Goal: Complete application form

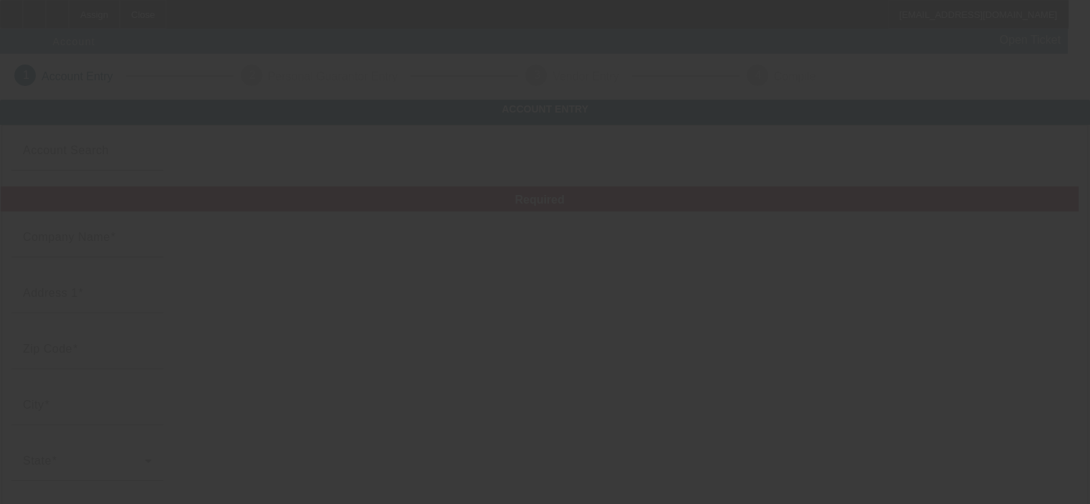
type input "Clearcreek Enterprises, LLC"
type input "[STREET_ADDRESS]"
type input "43102"
type input "[PERSON_NAME]"
type input "[PHONE_NUMBER]"
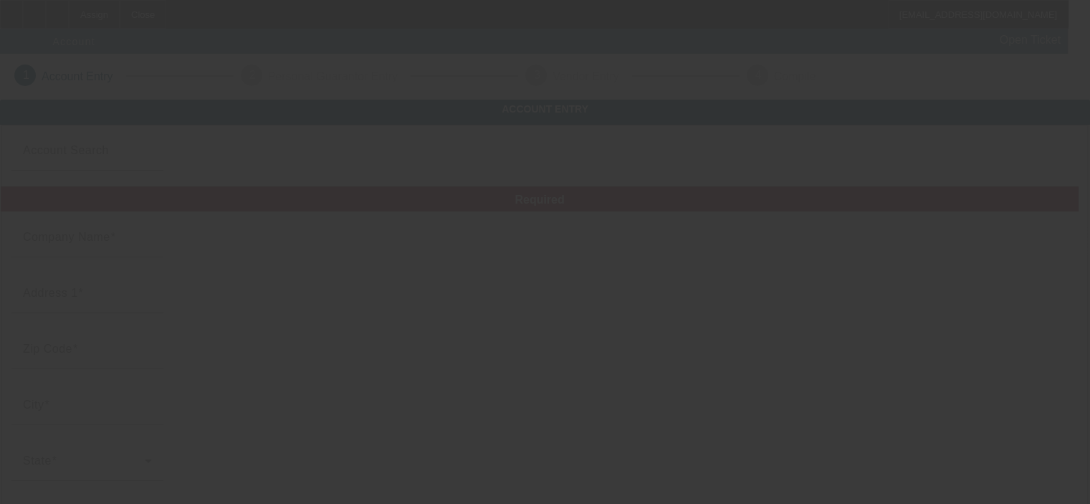
type input "[PERSON_NAME][EMAIL_ADDRESS][PERSON_NAME][DOMAIN_NAME]"
type input "[GEOGRAPHIC_DATA]"
type input "872436484"
type input "Fiber Network Construction"
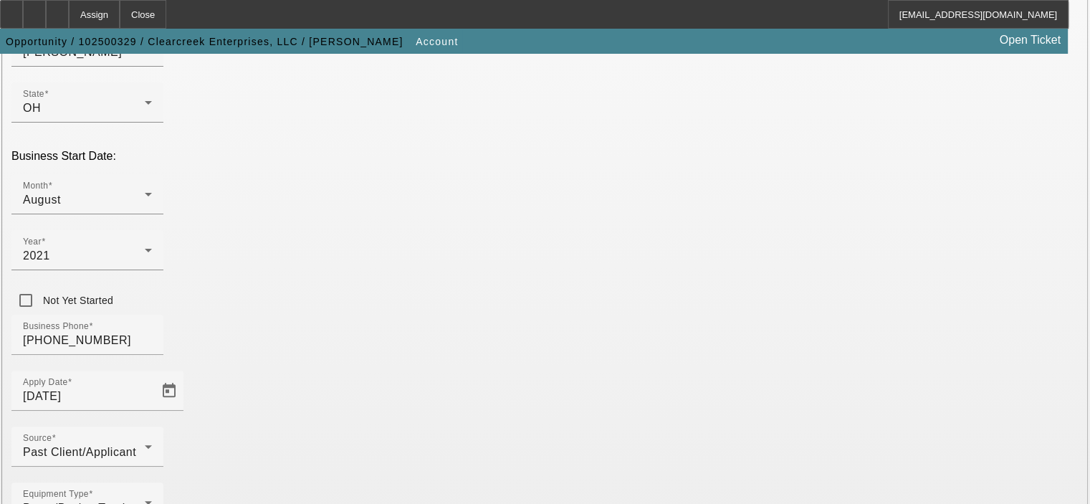
scroll to position [396, 0]
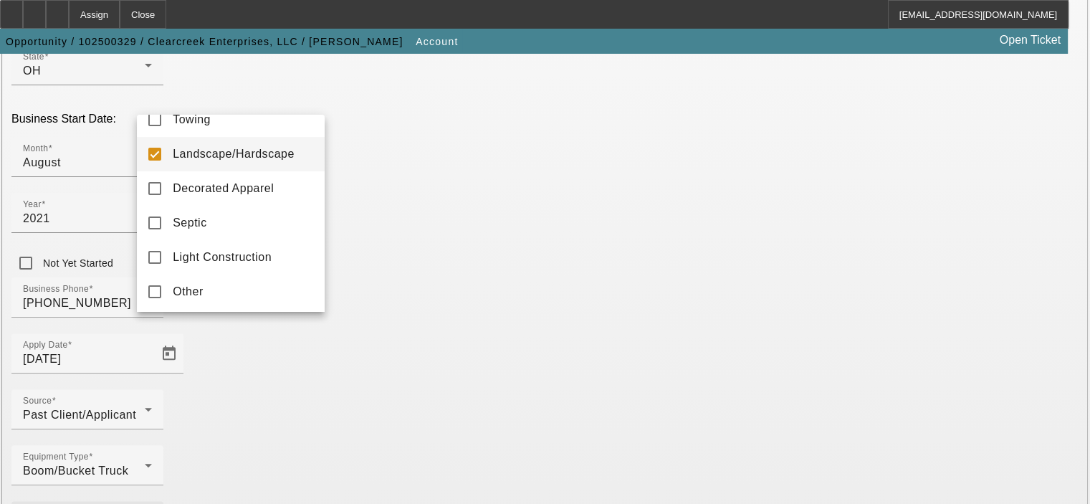
scroll to position [20, 0]
click at [256, 289] on mat-option "Other" at bounding box center [231, 289] width 188 height 34
click at [154, 146] on mat-pseudo-checkbox at bounding box center [154, 152] width 13 height 13
click at [449, 310] on div at bounding box center [545, 252] width 1090 height 504
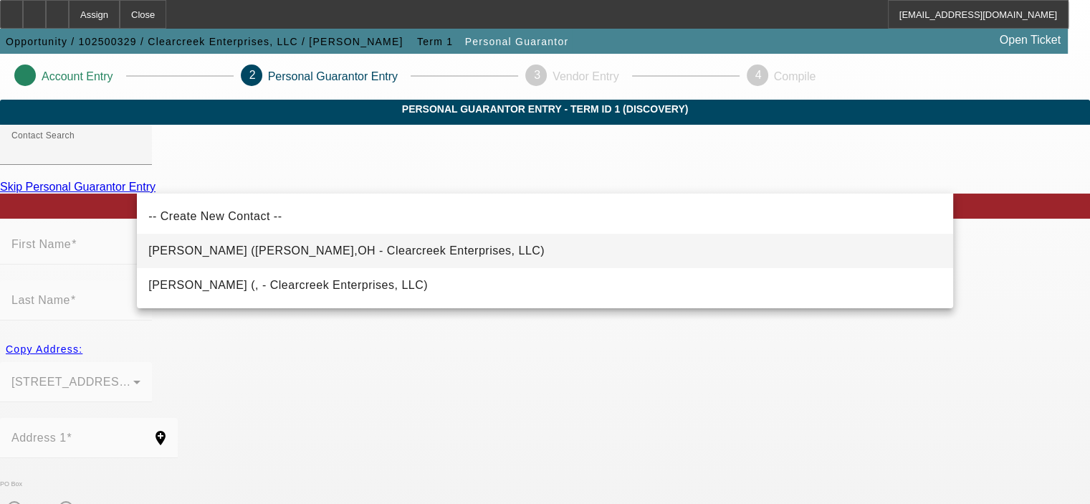
click at [272, 247] on span "[PERSON_NAME] ([PERSON_NAME],OH - Clearcreek Enterprises, LLC)" at bounding box center [346, 250] width 396 height 12
type input "[PERSON_NAME] ([PERSON_NAME],OH - Clearcreek Enterprises, LLC)"
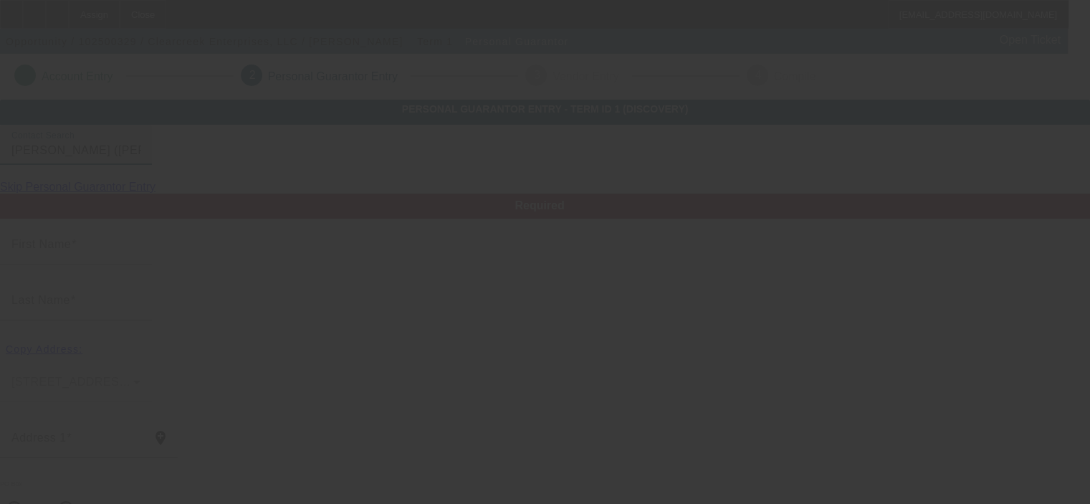
type input "[PERSON_NAME]"
type input "[STREET_ADDRESS]"
radio input "true"
type input "43102"
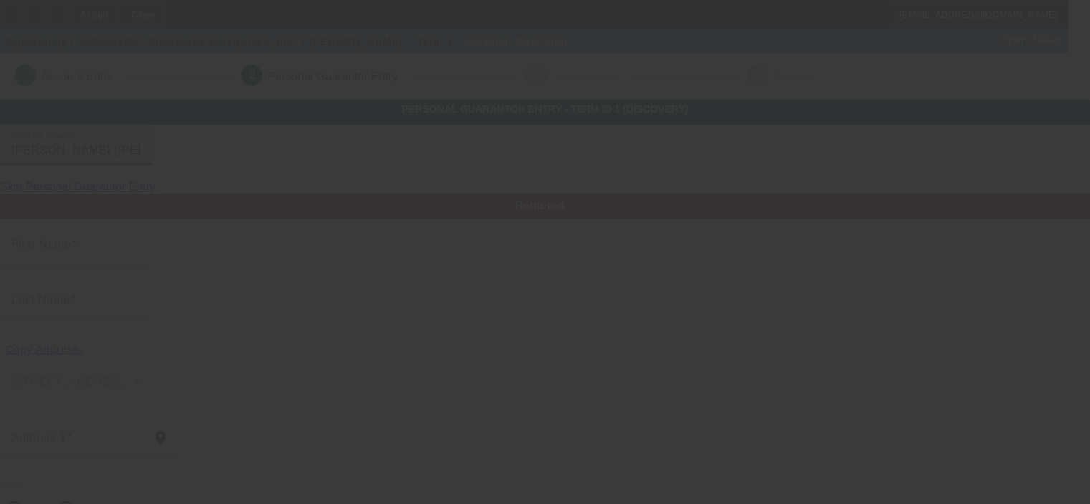
type input "[PERSON_NAME]"
type input "[PHONE_NUMBER]"
type input "100"
type input "292-96-3681"
type input "[PERSON_NAME][EMAIL_ADDRESS][PERSON_NAME][DOMAIN_NAME]"
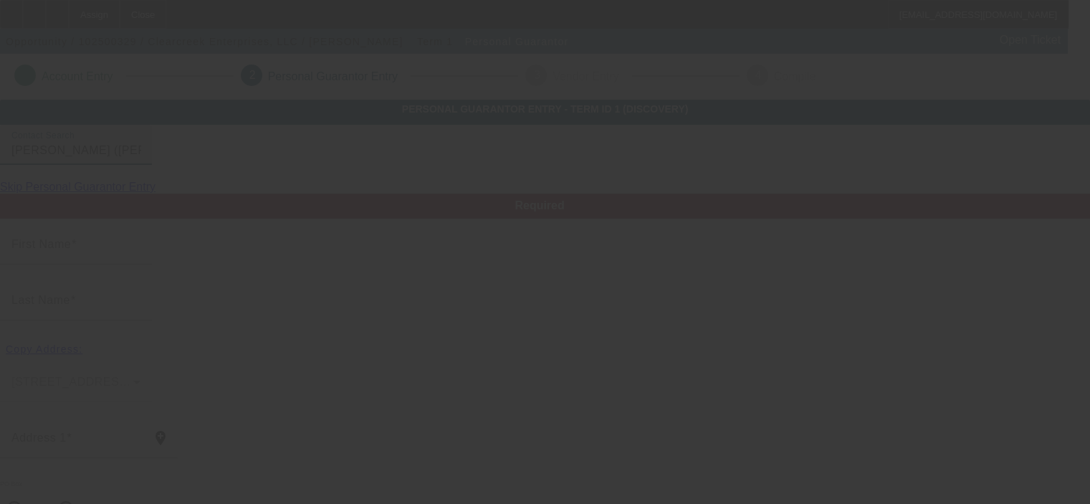
type input "$291,146.00"
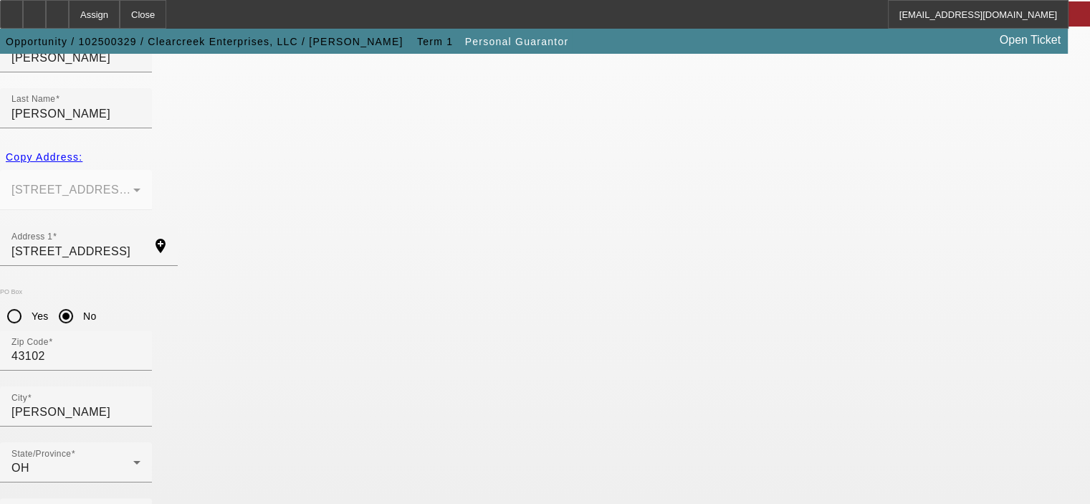
scroll to position [193, 0]
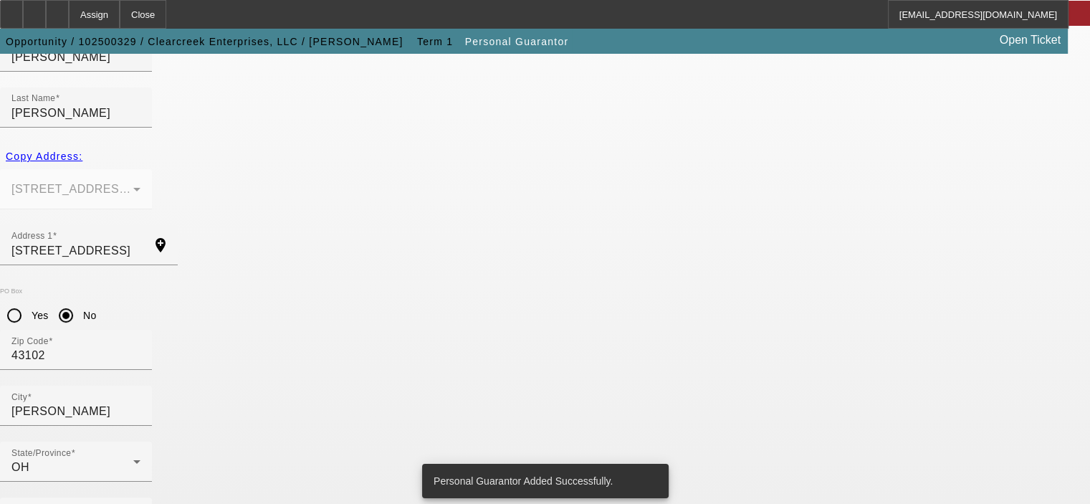
scroll to position [0, 0]
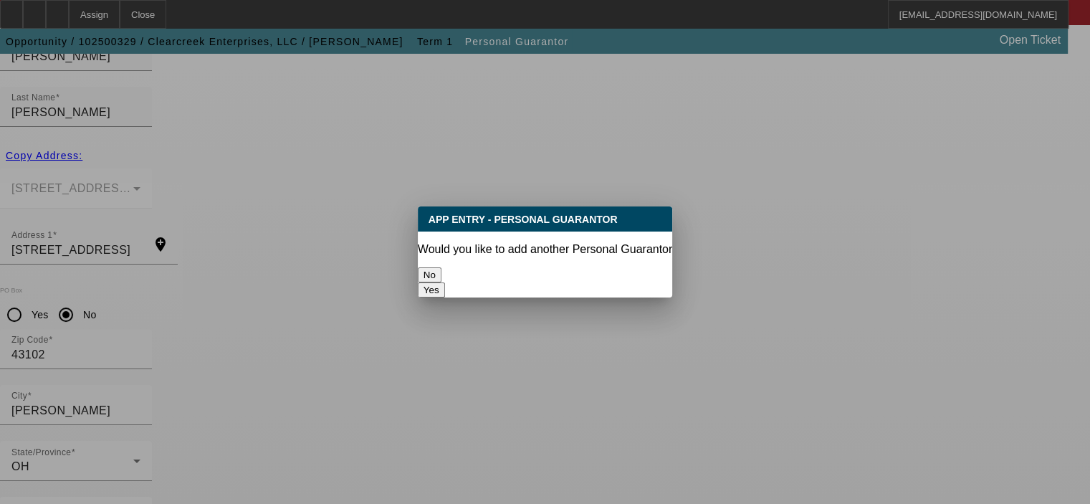
click at [442, 267] on button "No" at bounding box center [430, 274] width 24 height 15
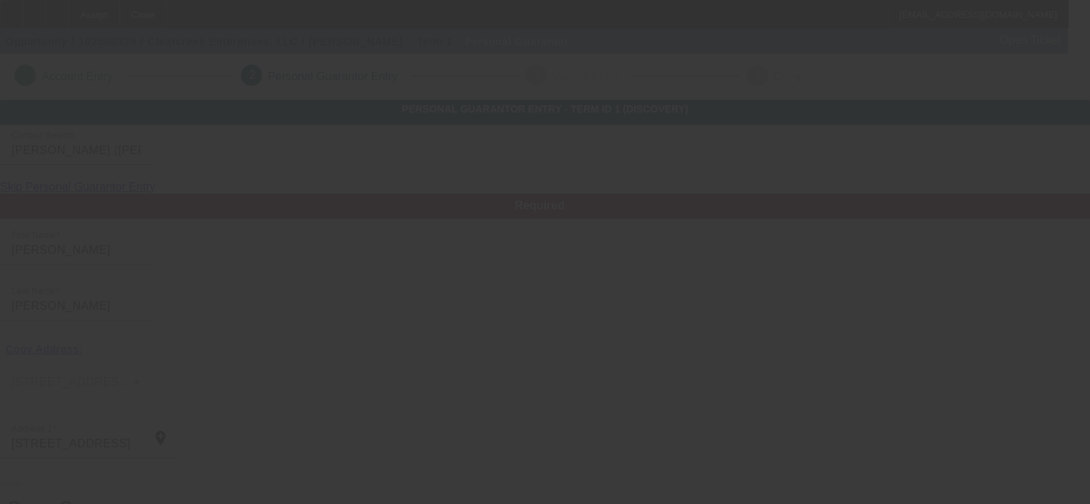
scroll to position [193, 0]
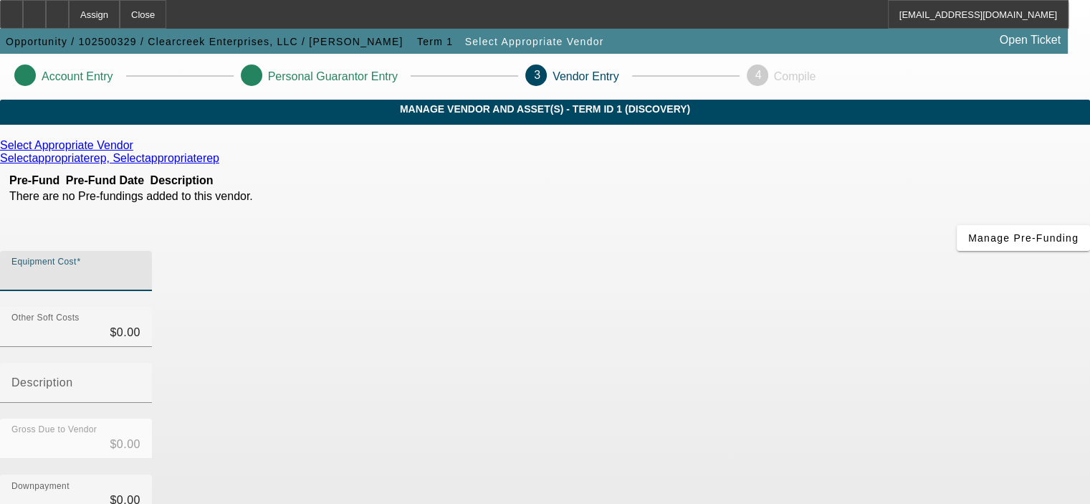
click at [140, 268] on input "Equipment Cost" at bounding box center [75, 276] width 129 height 17
type input "2"
type input "$2.00"
type input "21"
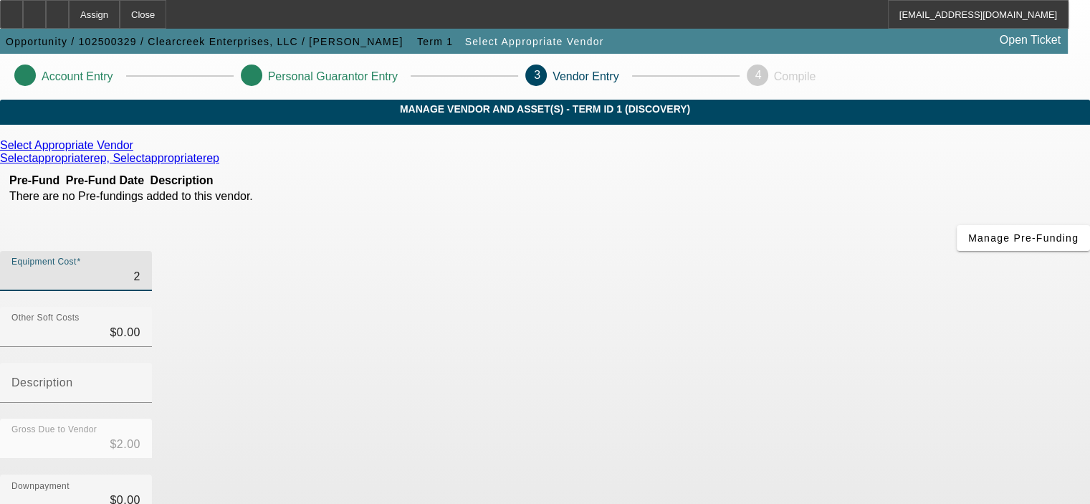
type input "$21.00"
type input "214"
type input "$214.00"
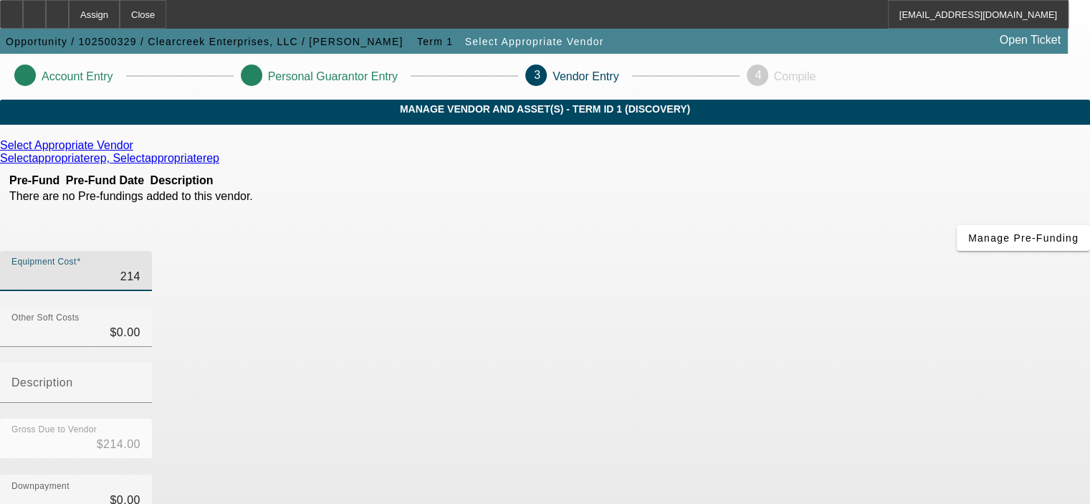
type input "2141"
type input "$2,141.00"
type input "21411"
type input "$21,411.00"
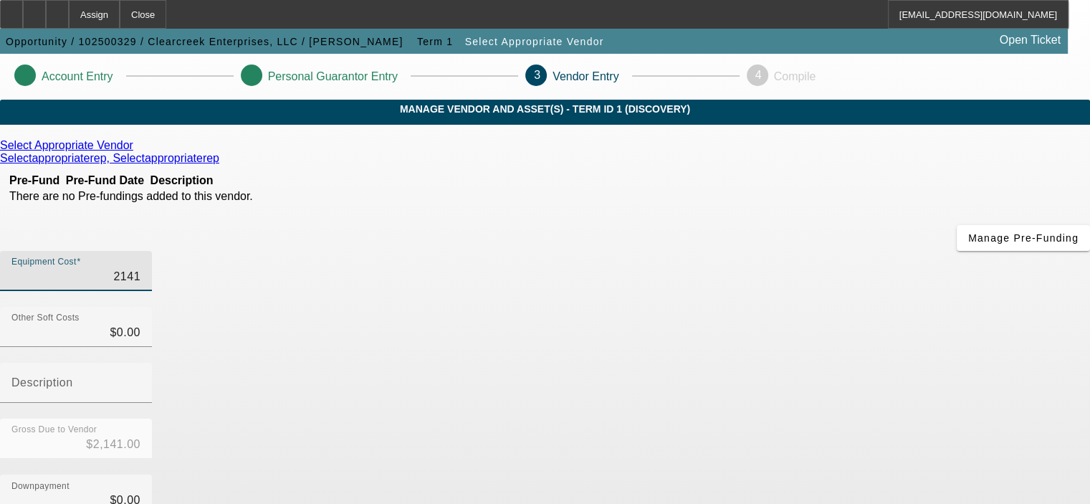
type input "$21,411.00"
type input "214118"
type input "$214,118.00"
type input "214118.3"
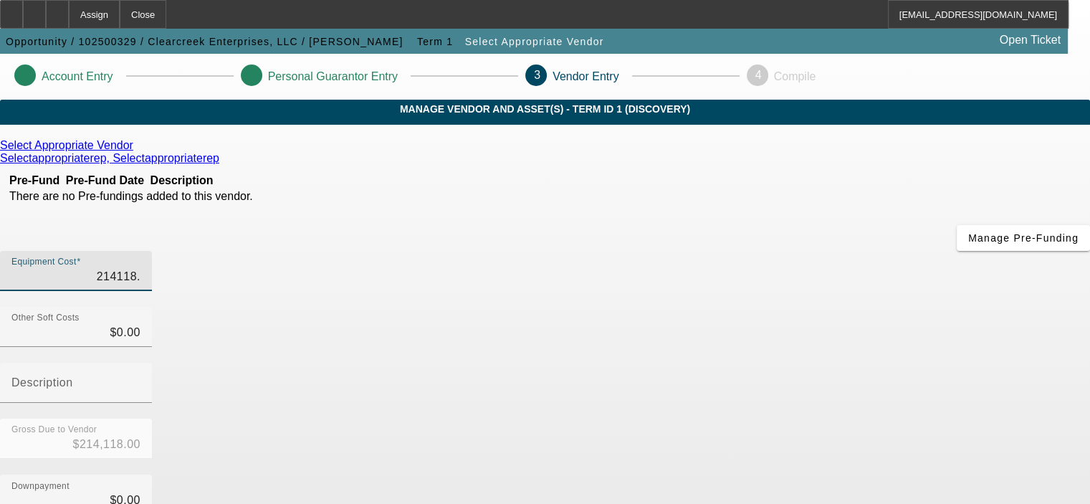
type input "$214,118.30"
type input "214118.32"
type input "$214,118.32"
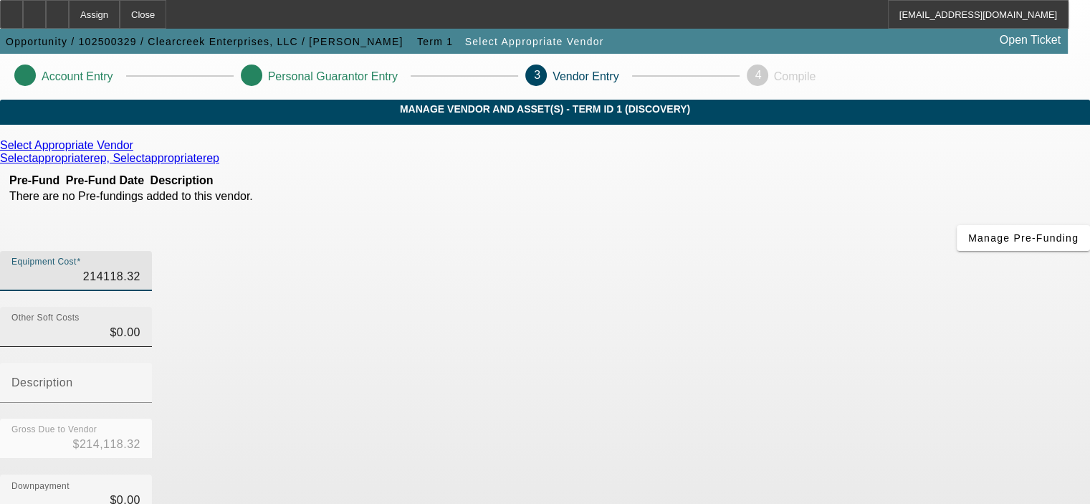
type input "$214,118.32"
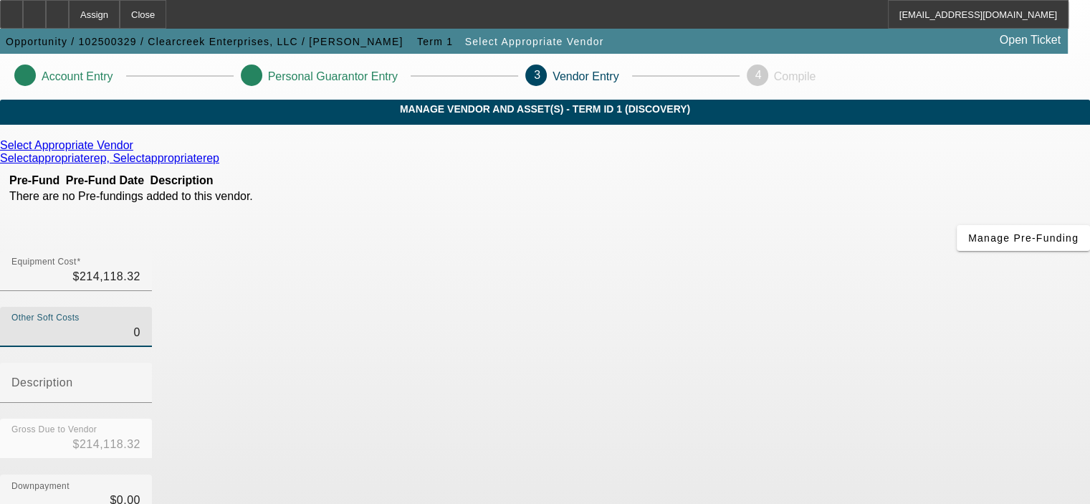
click at [140, 324] on input "0" at bounding box center [75, 332] width 129 height 17
drag, startPoint x: 695, startPoint y: 227, endPoint x: 742, endPoint y: 239, distance: 48.7
click at [152, 307] on div "Other Soft Costs 0" at bounding box center [76, 327] width 152 height 40
type input "1"
type input "$214,119.32"
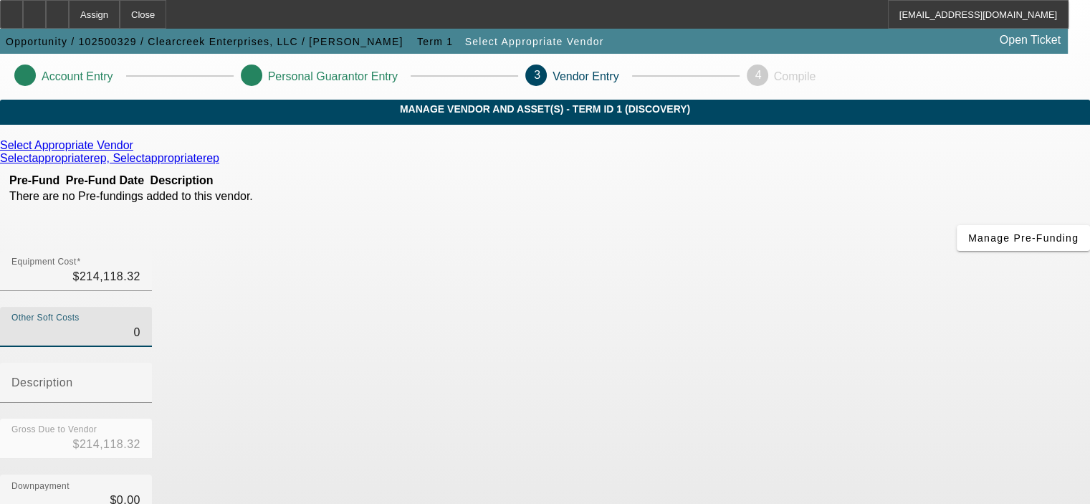
type input "$214,119.32"
type input "19"
type input "$214,137.32"
type input "199"
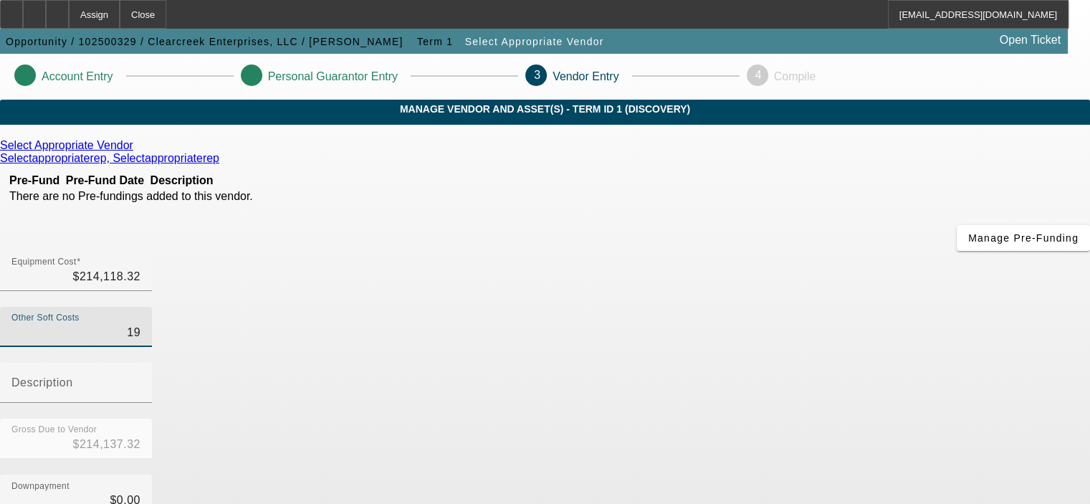
type input "$214,317.32"
type input "1999"
type input "$216,117.32"
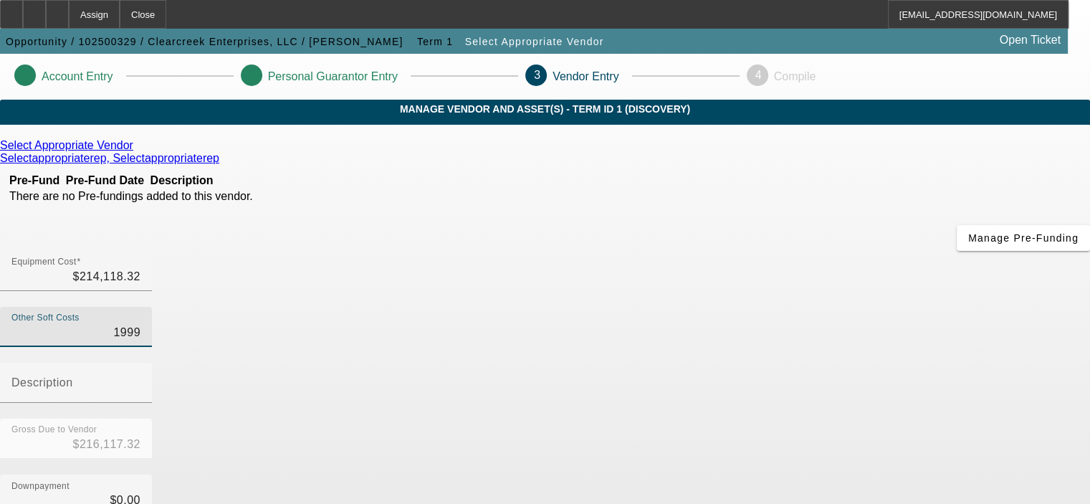
type input "19998"
type input "$234,116.32"
type input "19998.6"
type input "$234,116.92"
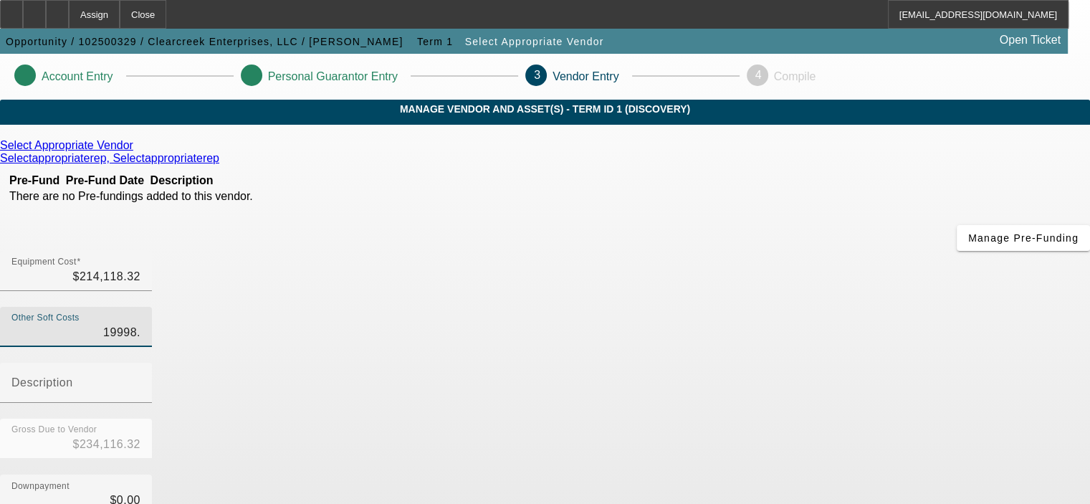
type input "$234,116.92"
type input "19998.63"
type input "$234,116.95"
type input "$19,998.63"
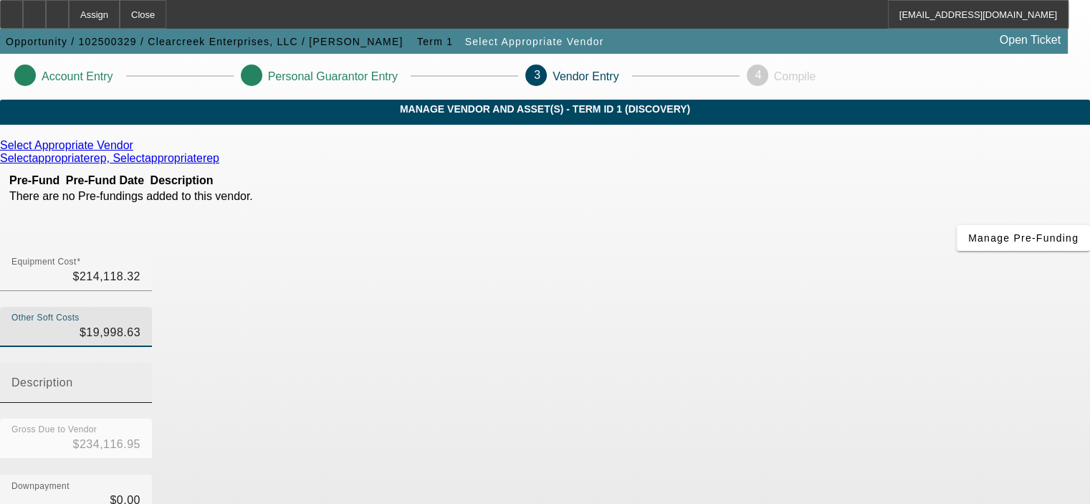
click at [140, 380] on input "Description" at bounding box center [75, 388] width 129 height 17
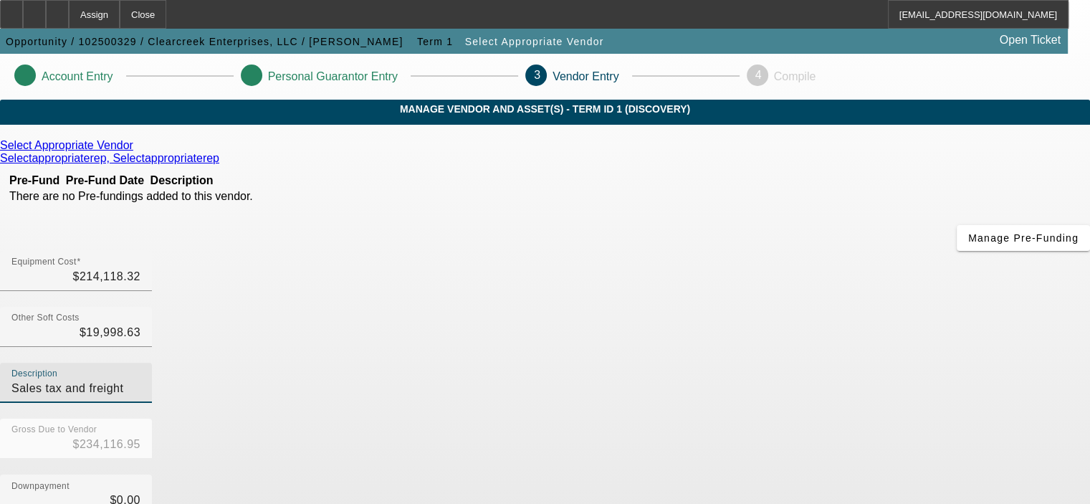
type input "Sales tax and freight"
click at [875, 474] on div "Downpayment $0.00" at bounding box center [545, 502] width 1090 height 56
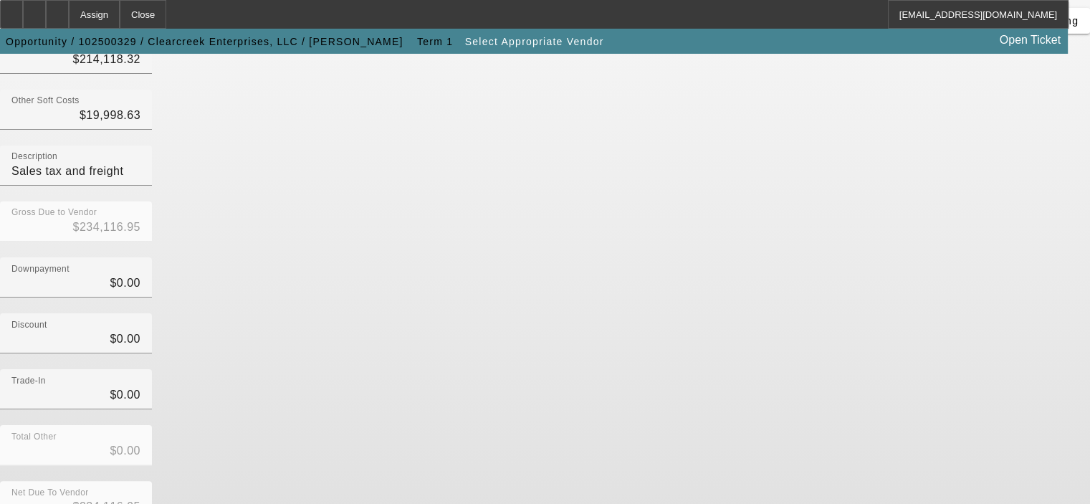
scroll to position [218, 0]
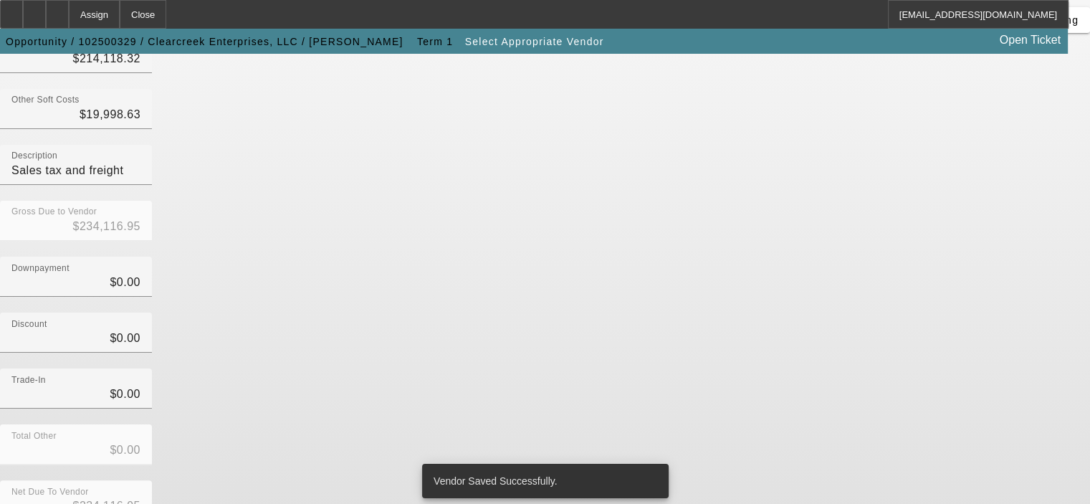
scroll to position [0, 0]
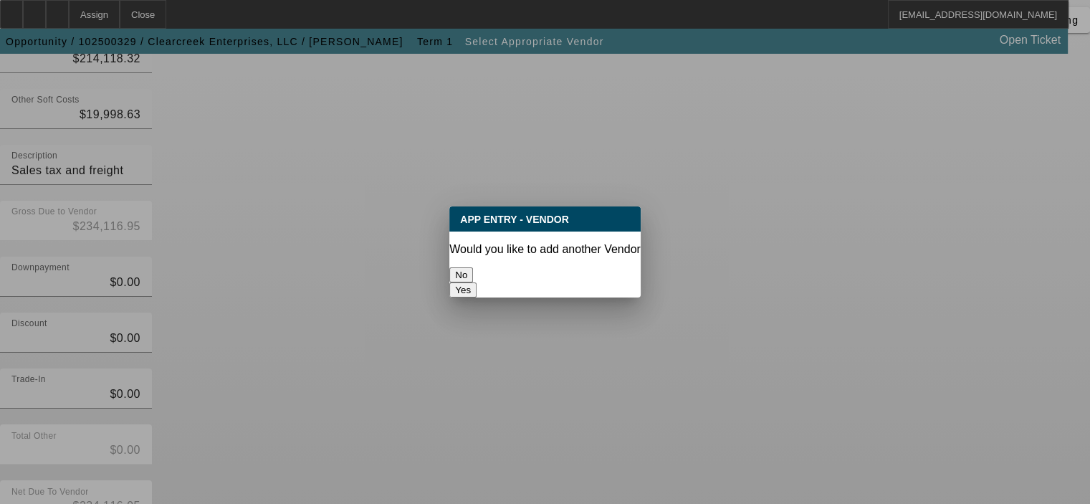
click at [473, 267] on button "No" at bounding box center [461, 274] width 24 height 15
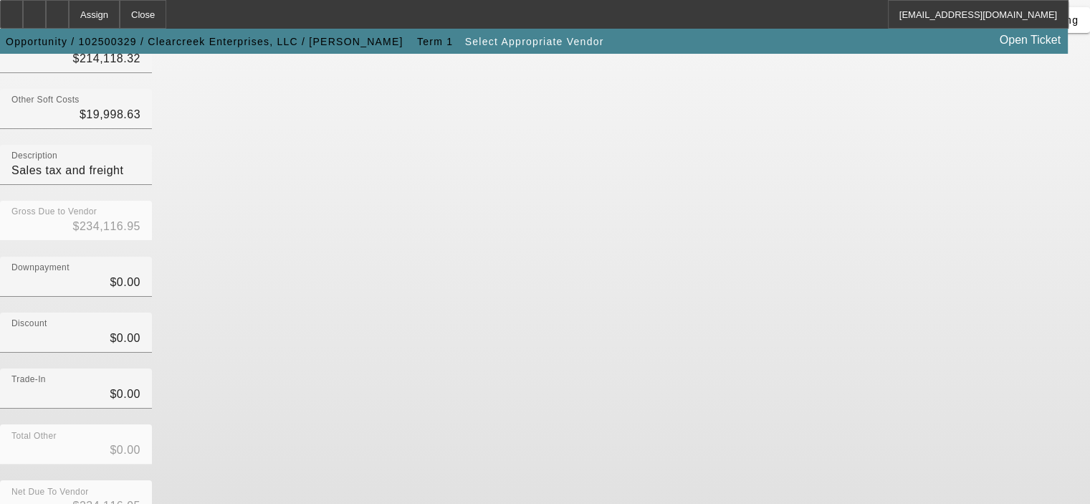
scroll to position [218, 0]
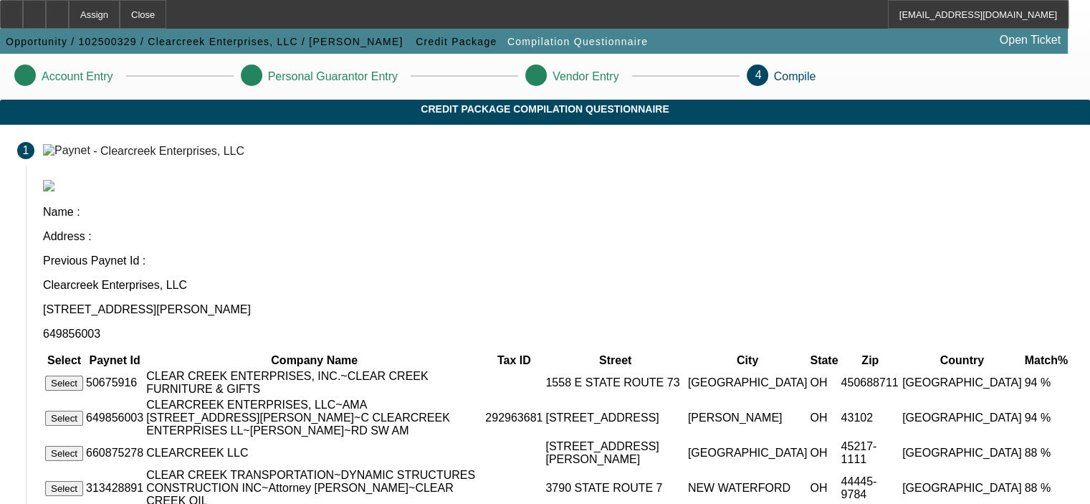
click at [83, 411] on button "Select" at bounding box center [64, 418] width 38 height 15
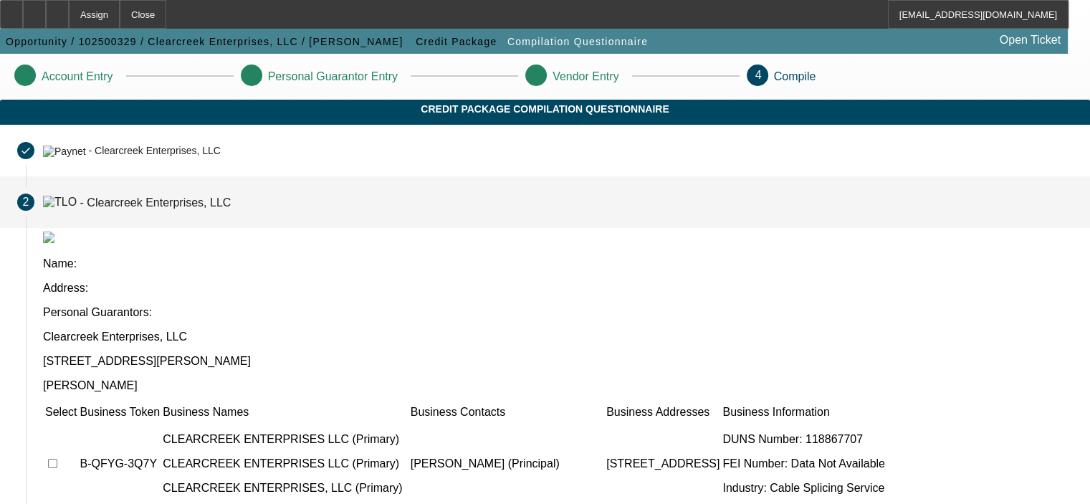
scroll to position [250, 0]
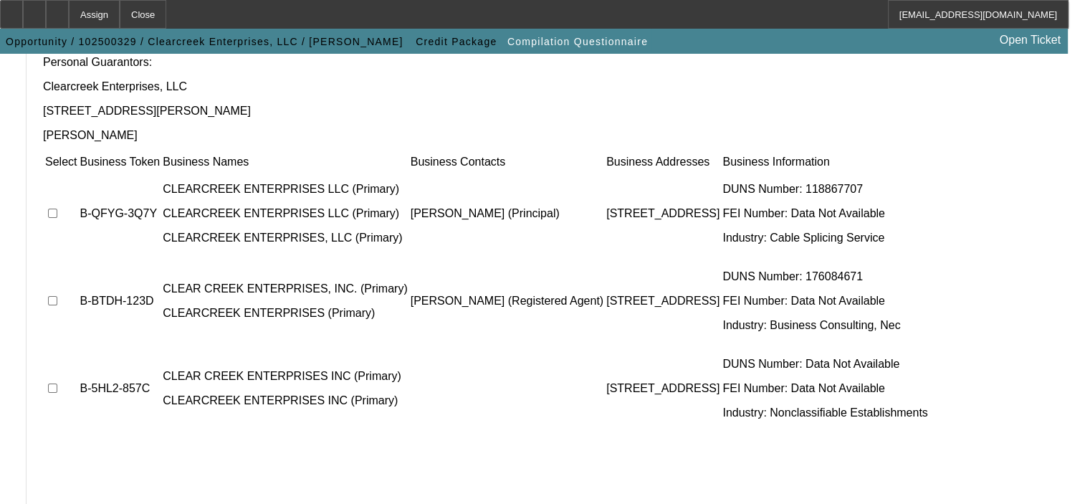
click at [57, 209] on input "checkbox" at bounding box center [52, 213] width 9 height 9
checkbox input "true"
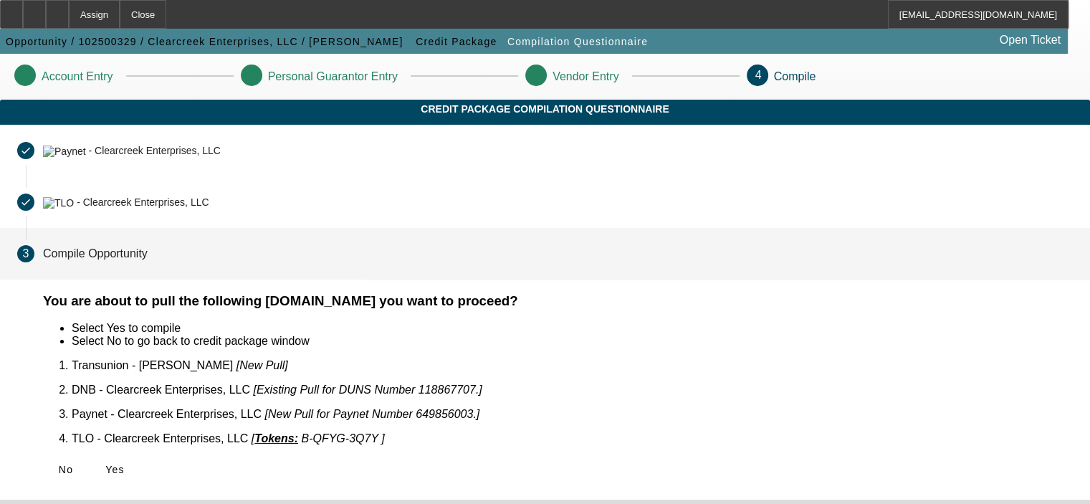
scroll to position [0, 0]
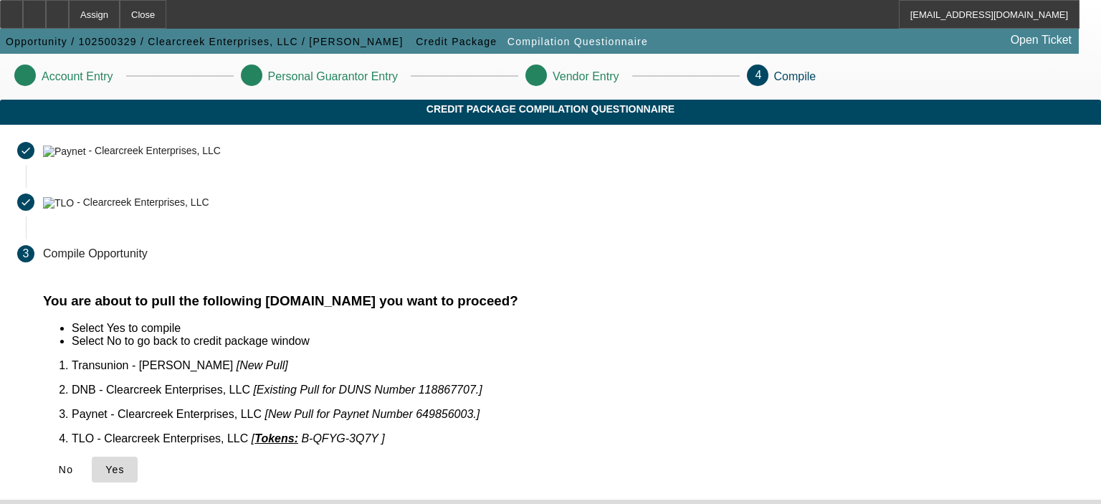
click at [125, 464] on span "Yes" at bounding box center [114, 469] width 19 height 11
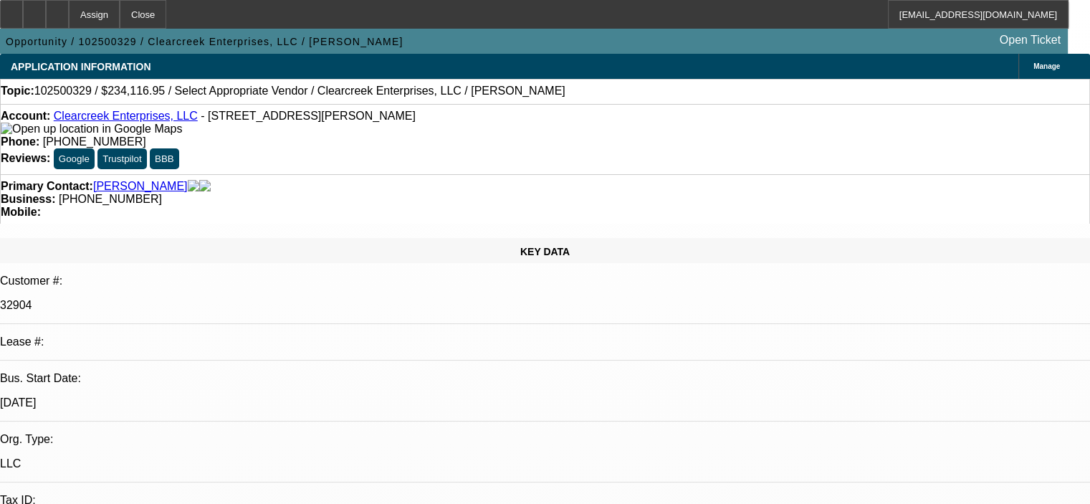
select select "0"
select select "2"
select select "0.1"
select select "4"
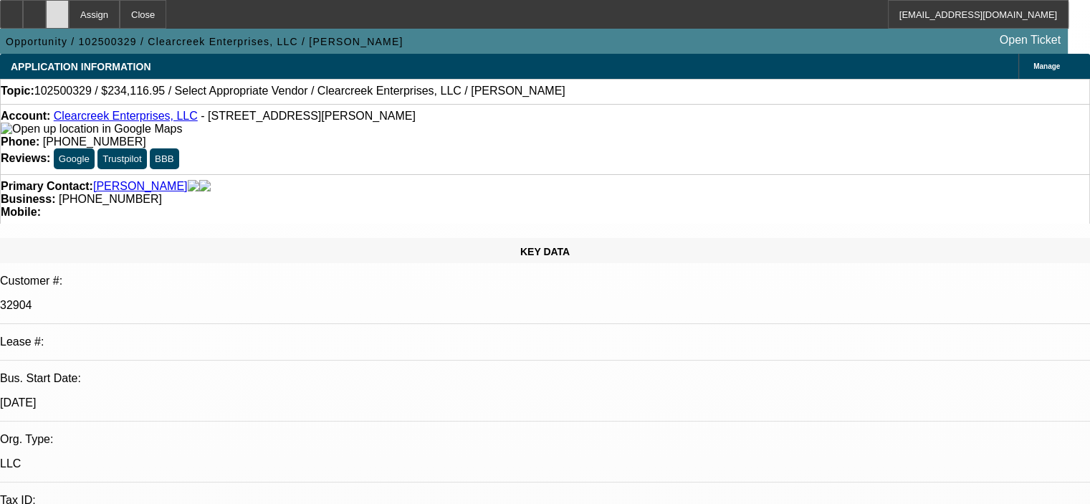
click at [57, 9] on icon at bounding box center [57, 9] width 0 height 0
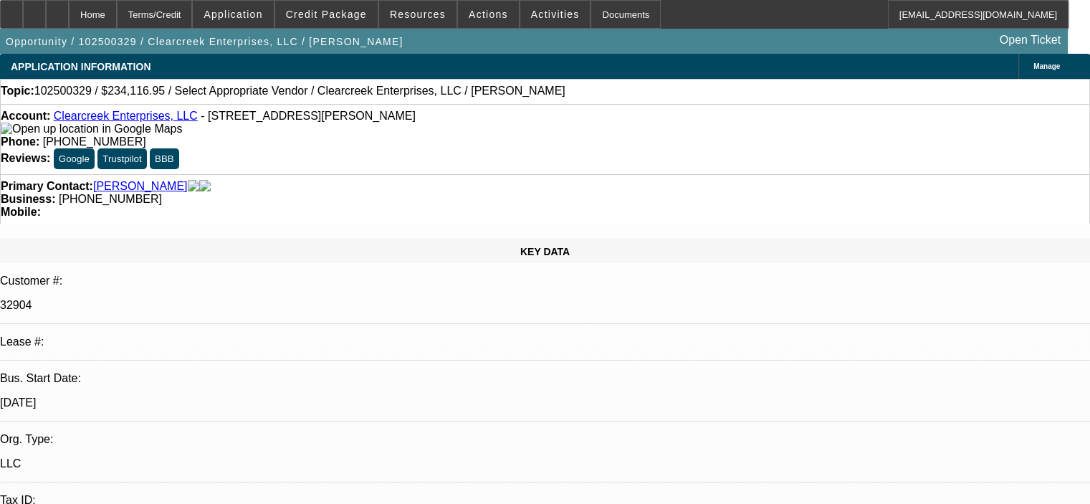
select select "0"
select select "2"
select select "0.1"
select select "4"
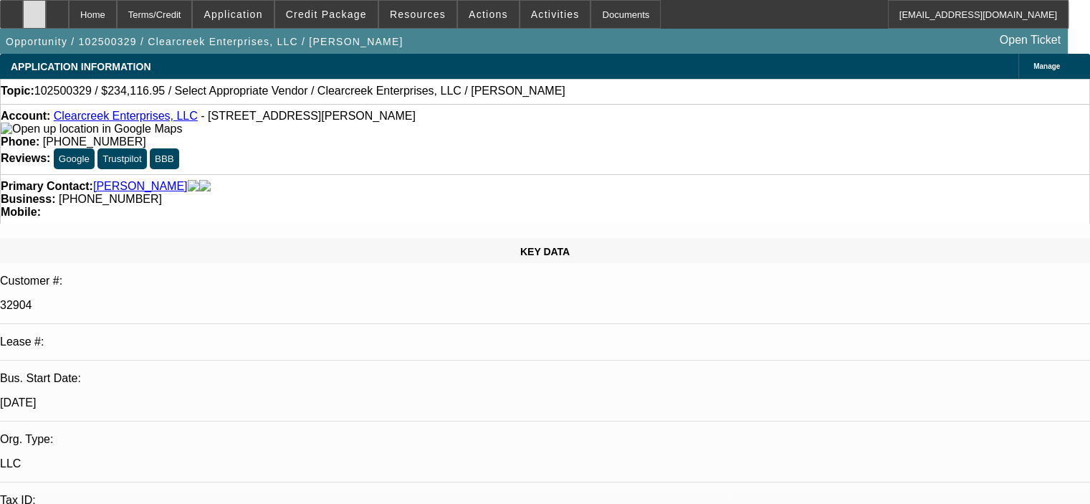
click at [46, 14] on div at bounding box center [34, 14] width 23 height 29
click at [57, 9] on icon at bounding box center [57, 9] width 0 height 0
select select "0"
select select "2"
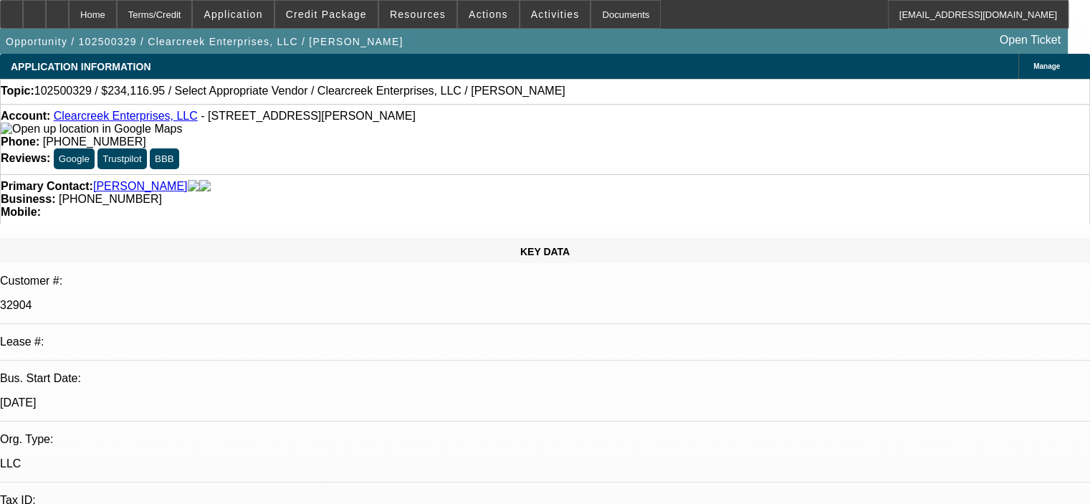
select select "2"
select select "0.1"
select select "4"
